Goal: Task Accomplishment & Management: Use online tool/utility

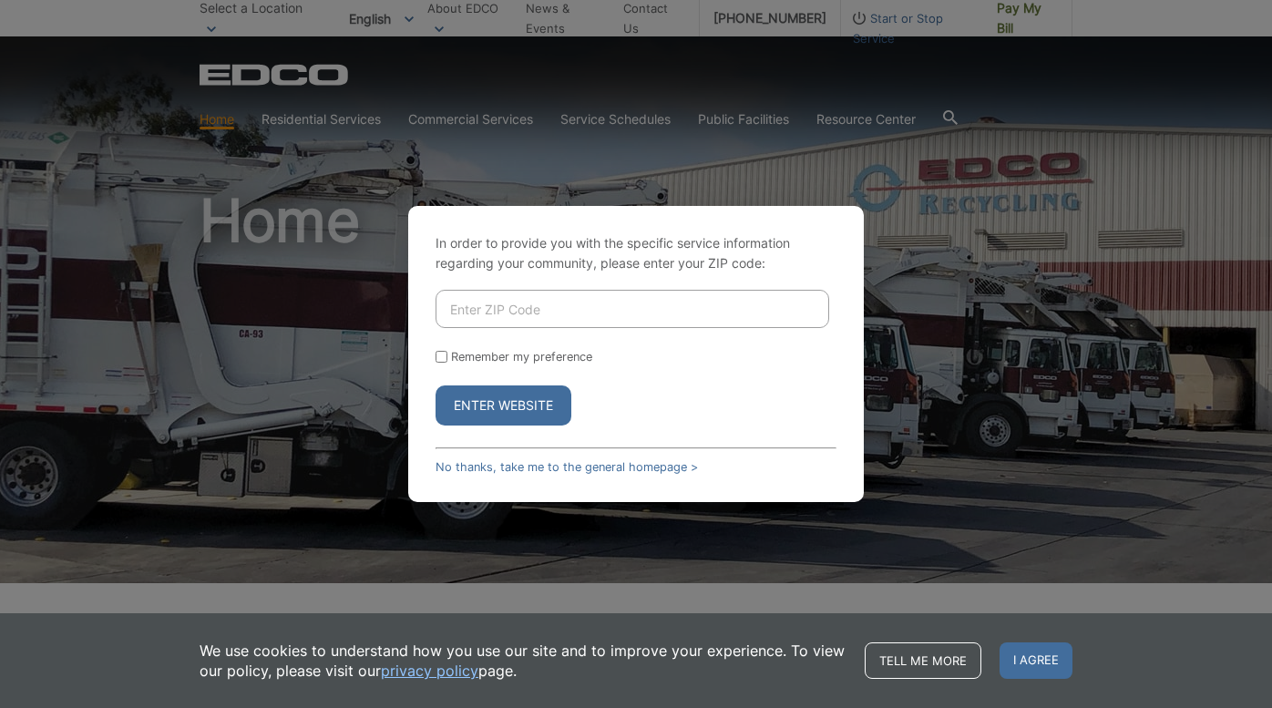
click at [468, 304] on input "Enter ZIP Code" at bounding box center [633, 309] width 394 height 38
type input "92028"
click at [463, 399] on button "Enter Website" at bounding box center [504, 405] width 136 height 40
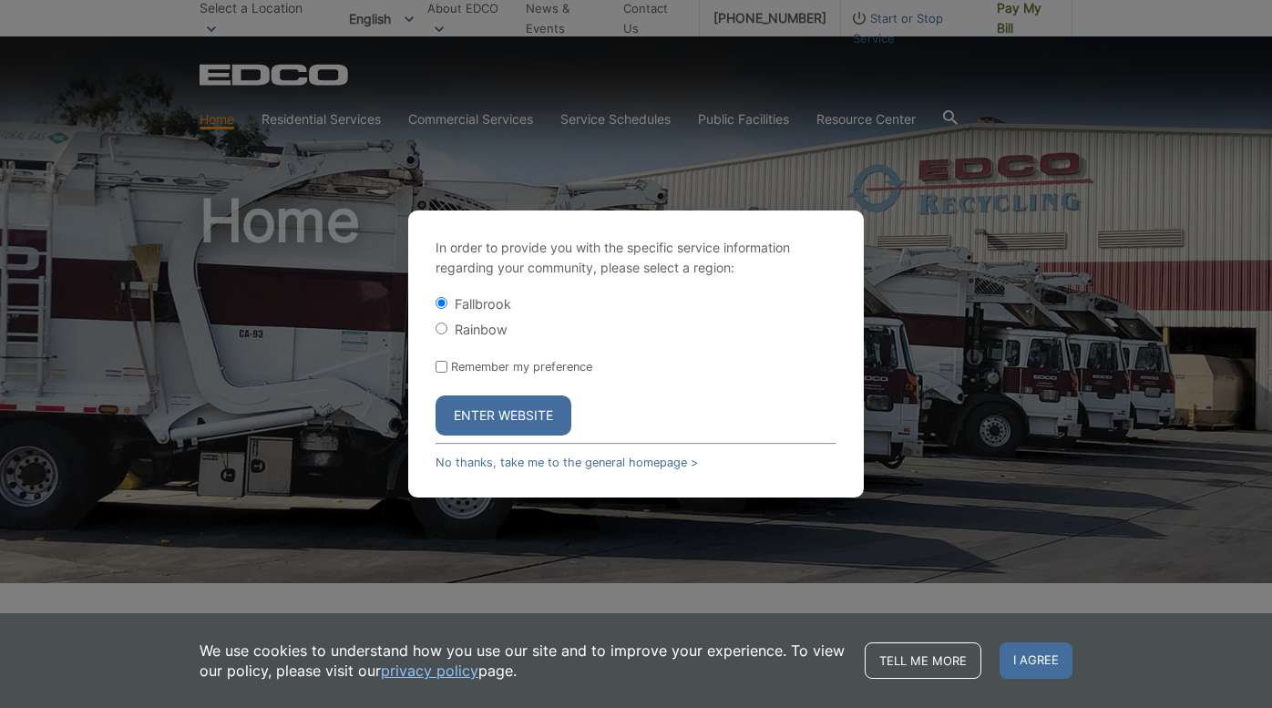
click at [476, 410] on button "Enter Website" at bounding box center [504, 416] width 136 height 40
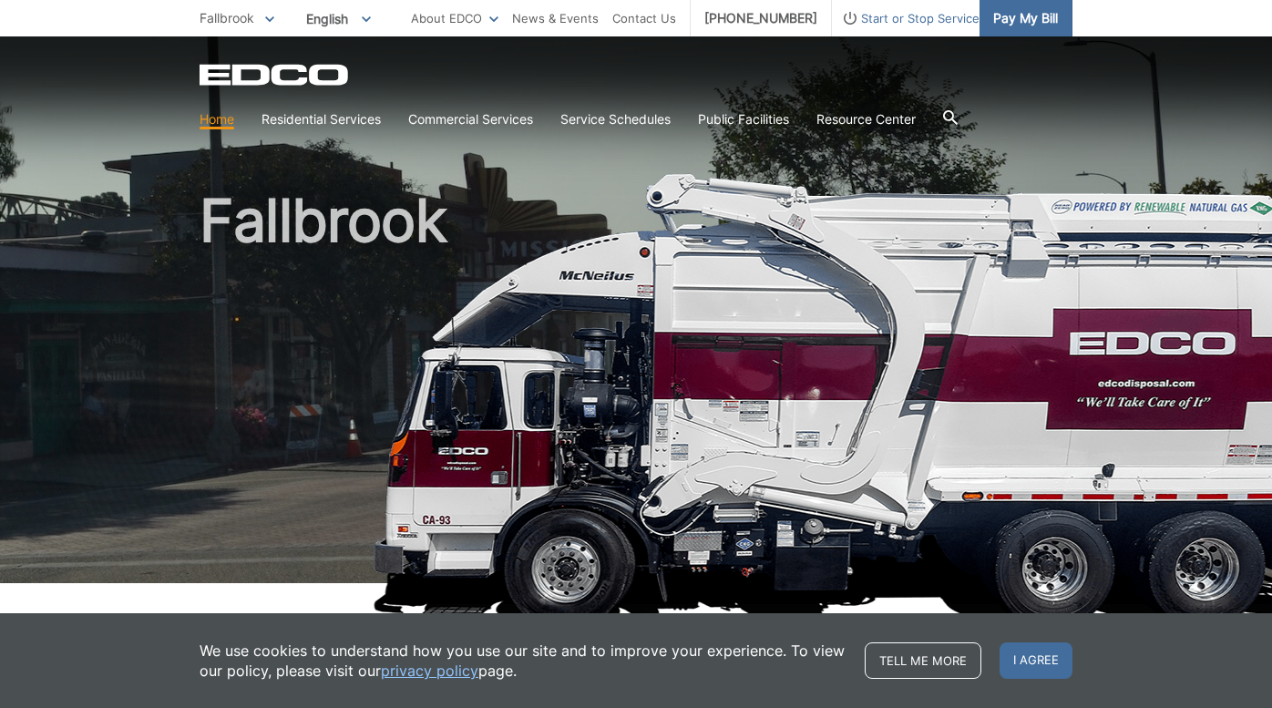
click at [1022, 25] on span "Pay My Bill" at bounding box center [1025, 18] width 65 height 20
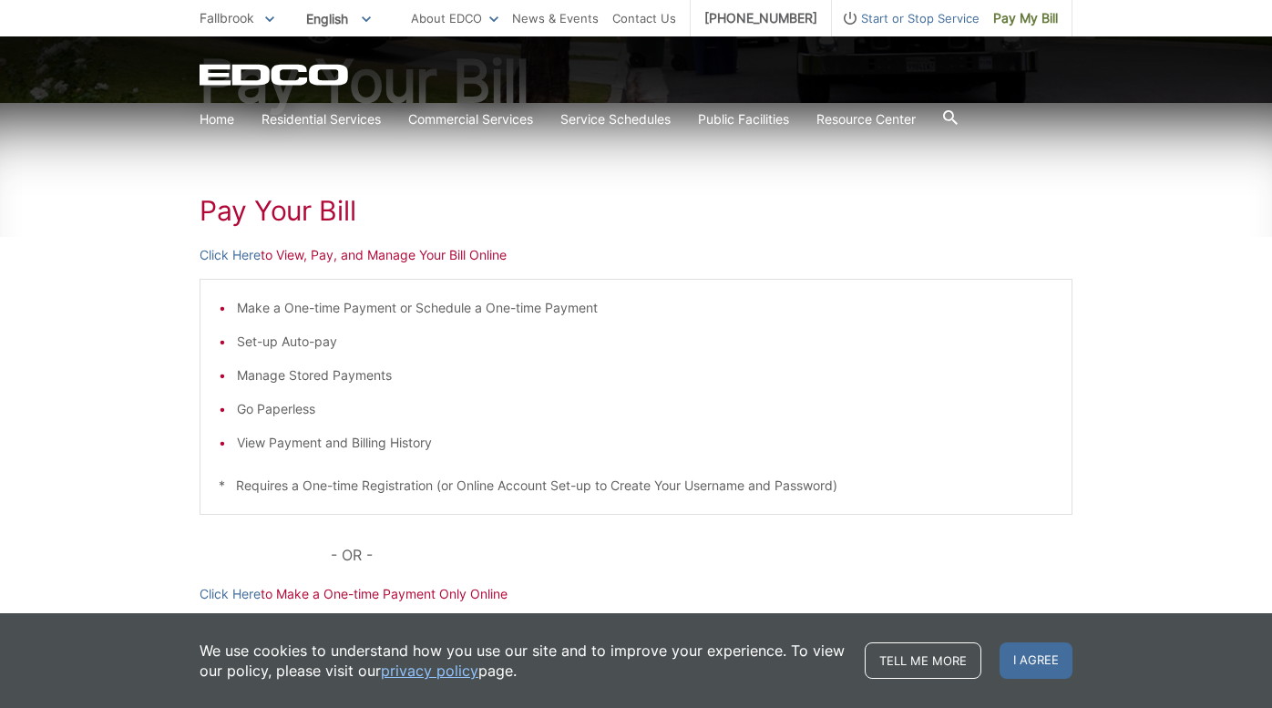
scroll to position [229, 0]
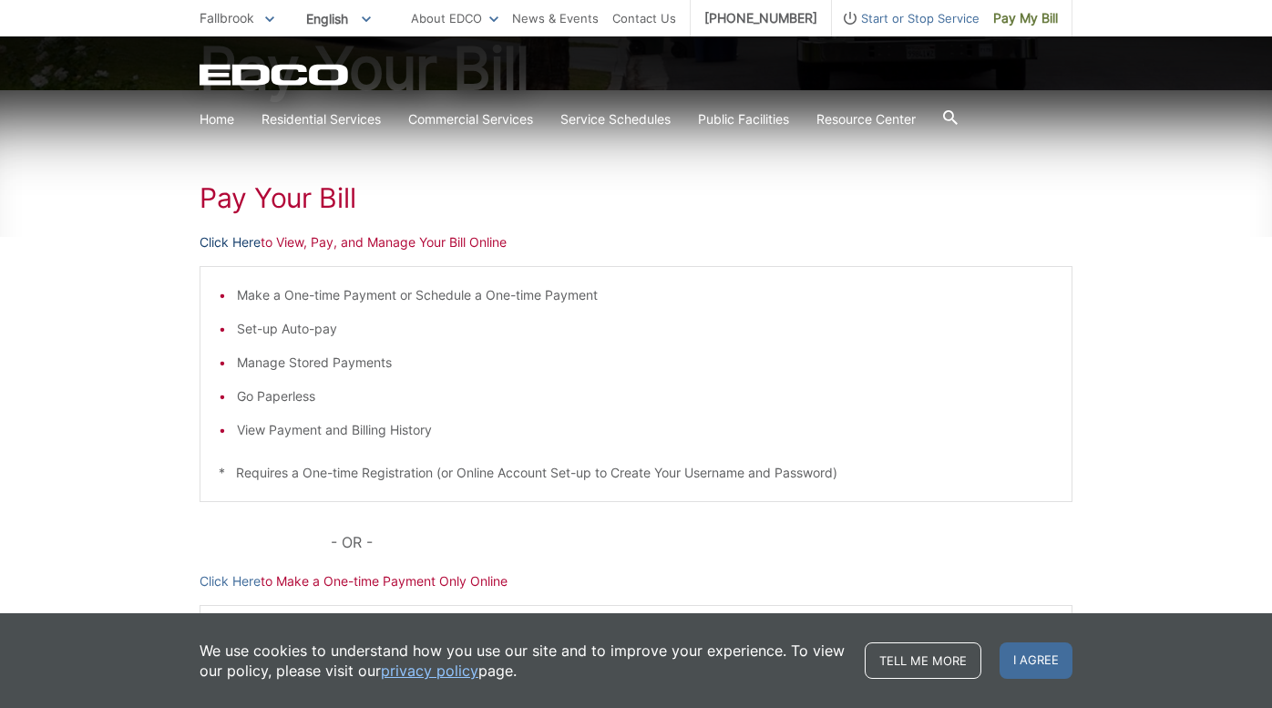
click at [233, 238] on link "Click Here" at bounding box center [230, 242] width 61 height 20
